Goal: Task Accomplishment & Management: Manage account settings

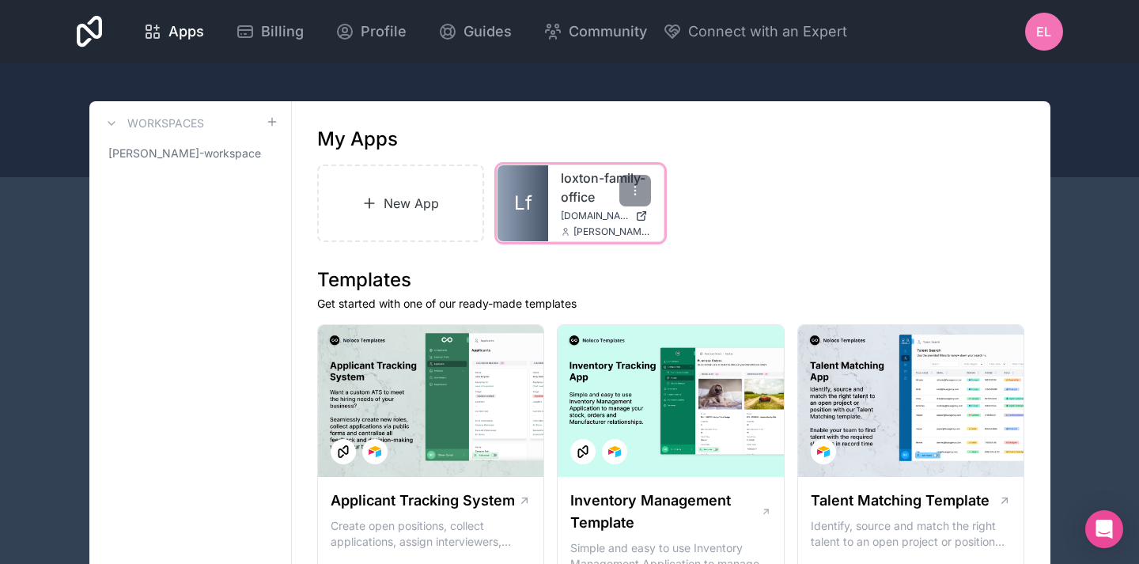
click at [593, 222] on div "loxton-family-office [DOMAIN_NAME] [PERSON_NAME][EMAIL_ADDRESS][DOMAIN_NAME]" at bounding box center [605, 203] width 115 height 76
click at [583, 189] on link "loxton-family-office" at bounding box center [606, 187] width 90 height 38
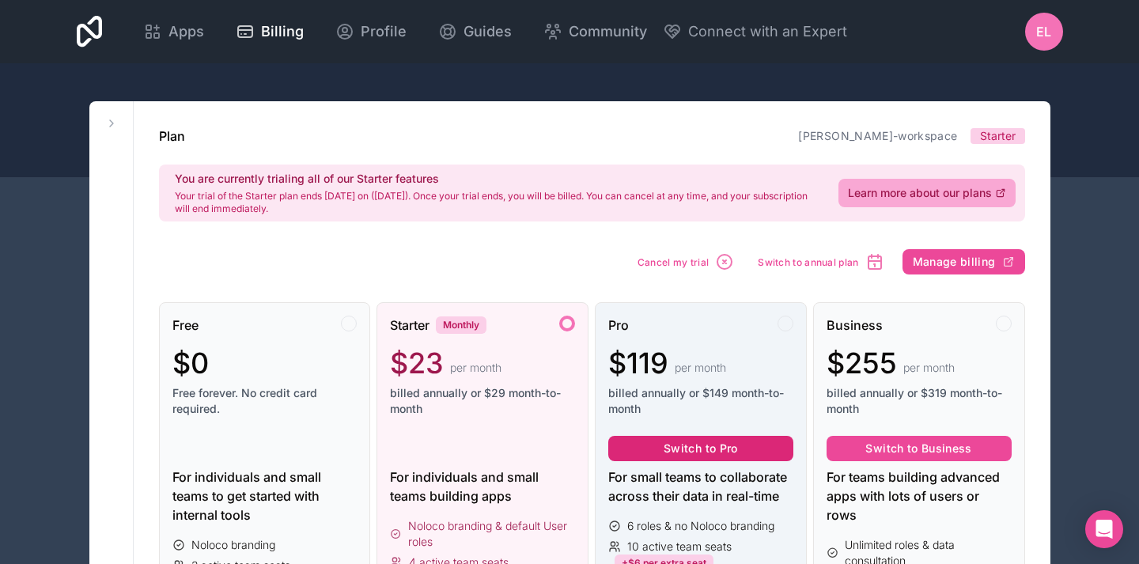
click at [722, 438] on button "Switch to Pro" at bounding box center [700, 448] width 185 height 25
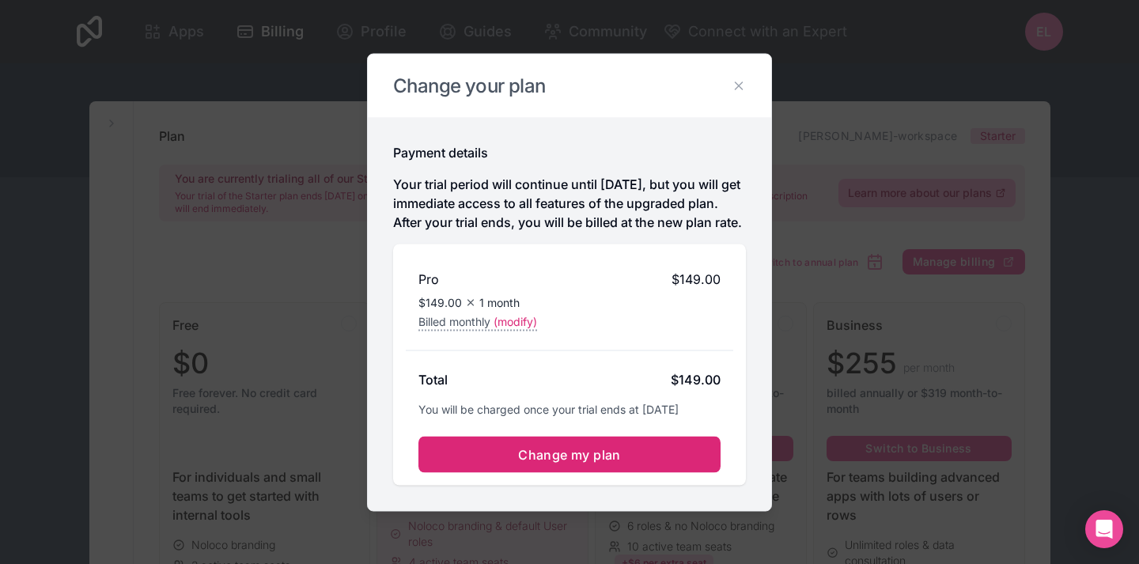
click at [592, 453] on button "Change my plan" at bounding box center [569, 454] width 302 height 36
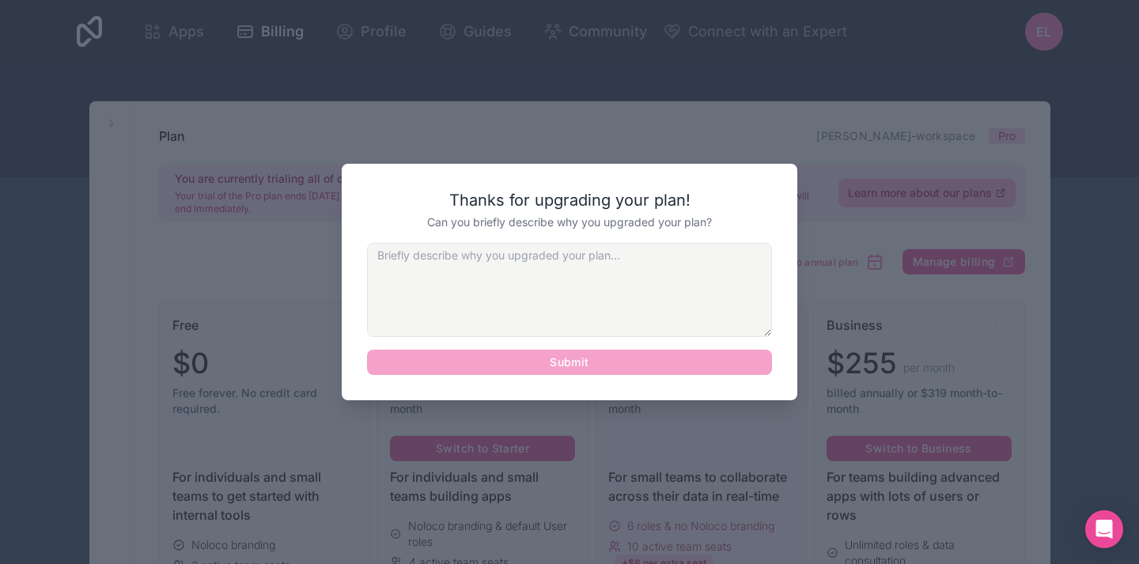
click at [592, 453] on div at bounding box center [569, 282] width 1139 height 564
click at [591, 317] on textarea at bounding box center [569, 290] width 405 height 94
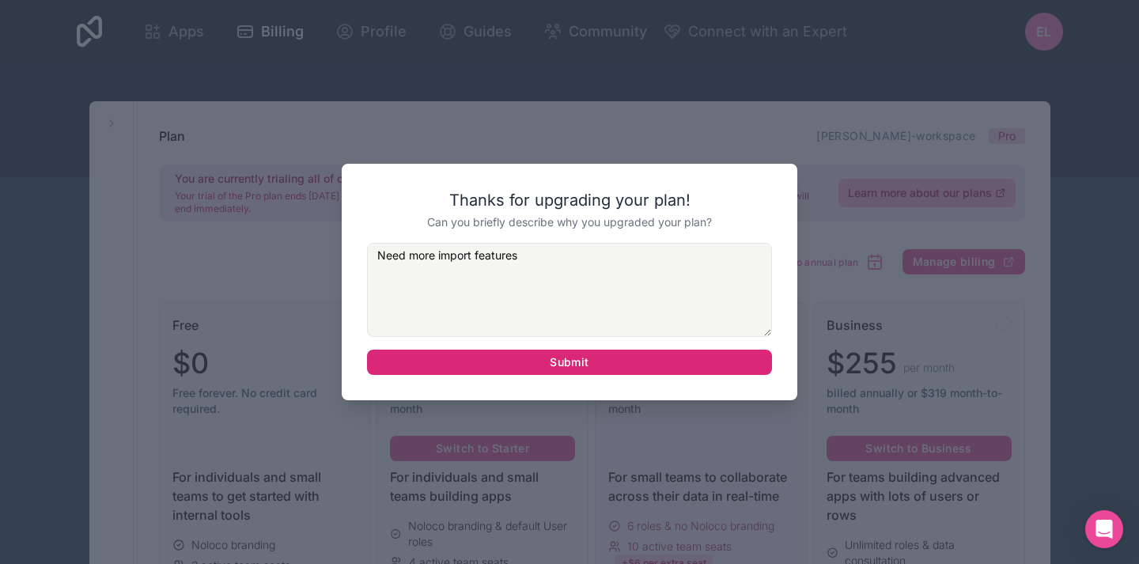
type textarea "Need more import features"
click at [619, 352] on button "Submit" at bounding box center [569, 362] width 405 height 25
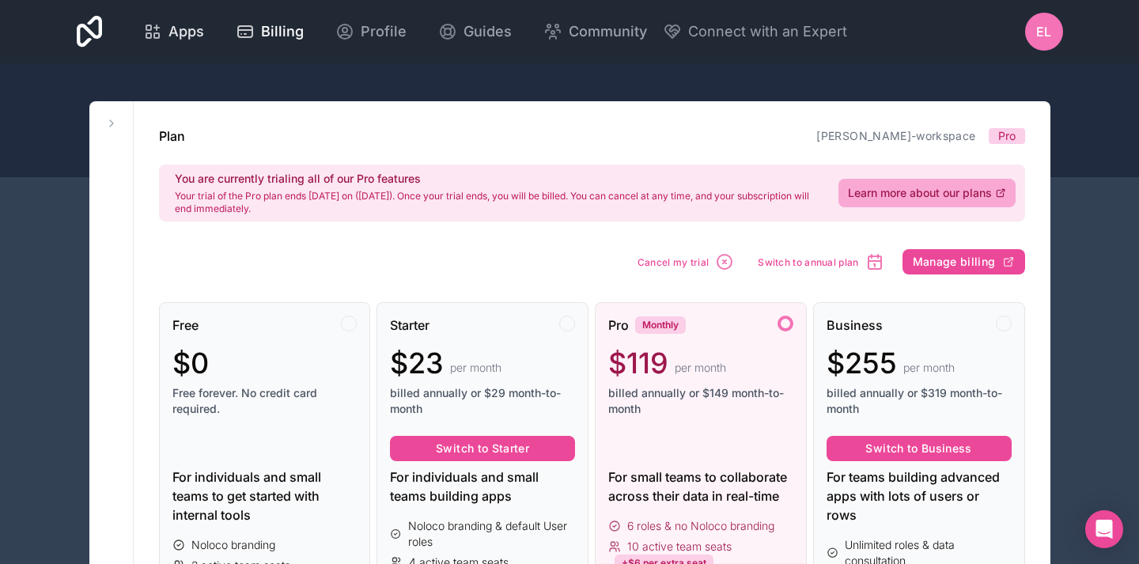
click at [177, 27] on span "Apps" at bounding box center [186, 32] width 36 height 22
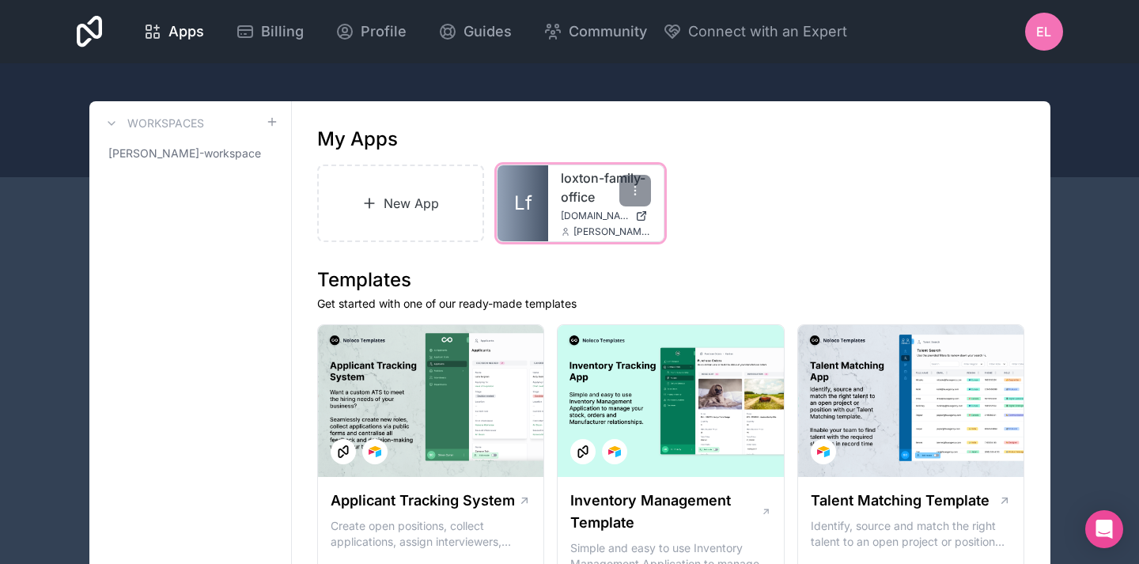
click at [556, 198] on div "loxton-family-office [DOMAIN_NAME] [PERSON_NAME][EMAIL_ADDRESS][DOMAIN_NAME]" at bounding box center [605, 203] width 115 height 76
click at [584, 203] on link "loxton-family-office" at bounding box center [606, 187] width 90 height 38
